Goal: Information Seeking & Learning: Learn about a topic

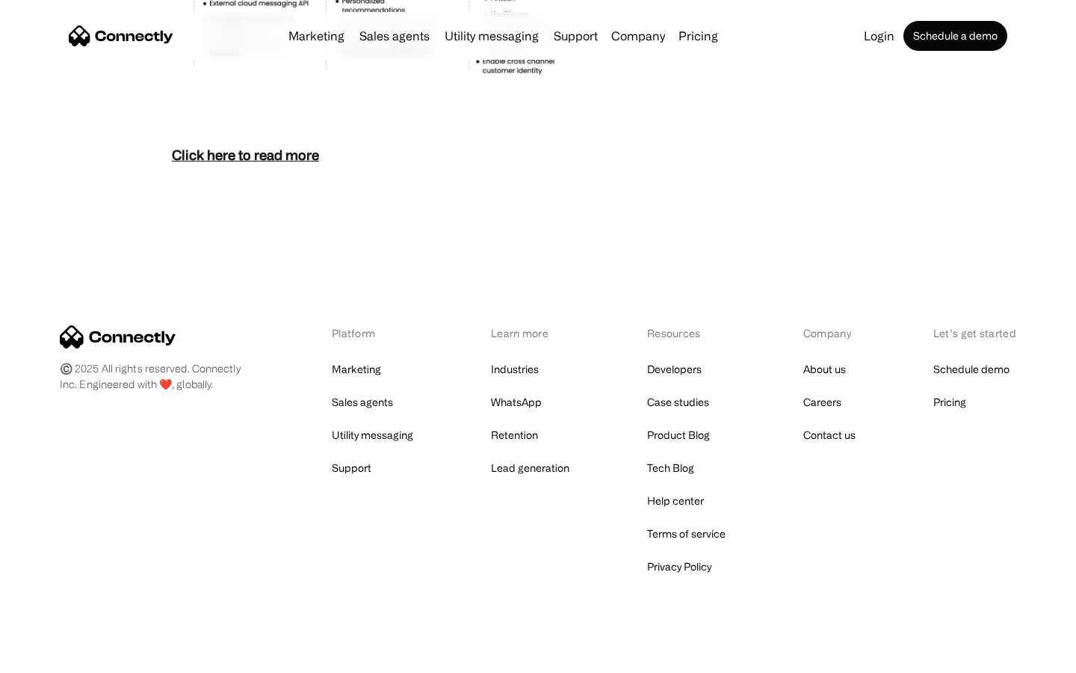
scroll to position [6480, 0]
